Goal: Find specific page/section: Find specific page/section

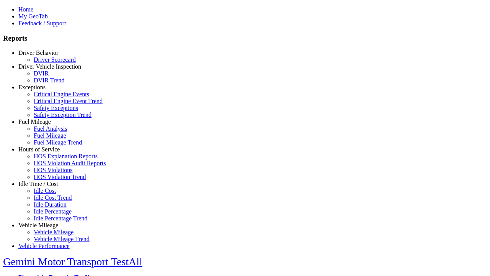
click at [44, 90] on link "Exceptions" at bounding box center [31, 87] width 27 height 7
click at [50, 118] on link "Safety Exception Trend" at bounding box center [63, 114] width 58 height 7
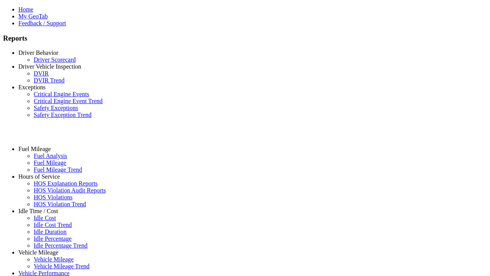
select select "**********"
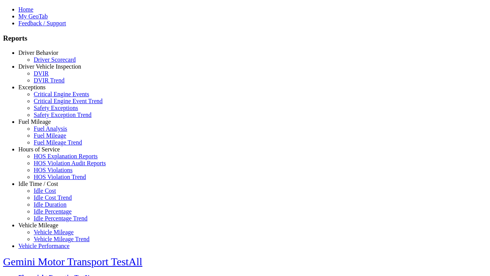
type input "**********"
